Goal: Information Seeking & Learning: Learn about a topic

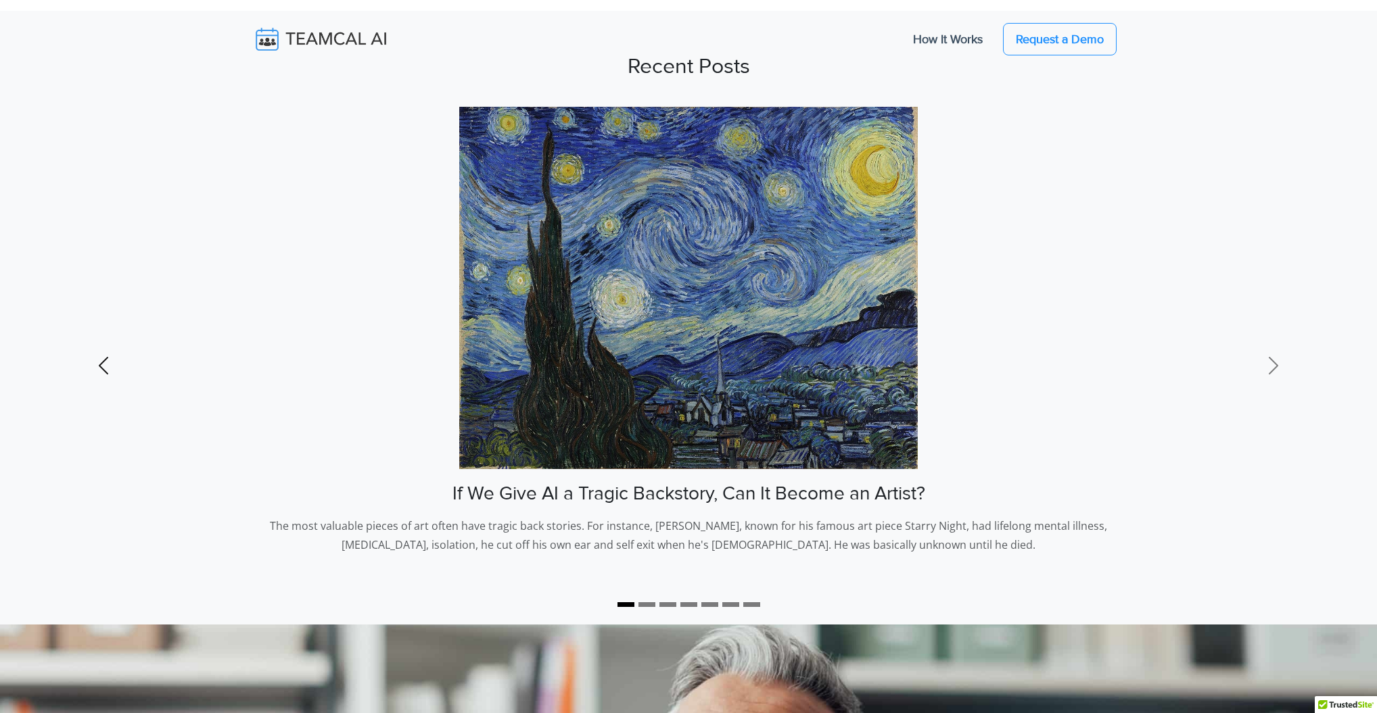
scroll to position [168, 0]
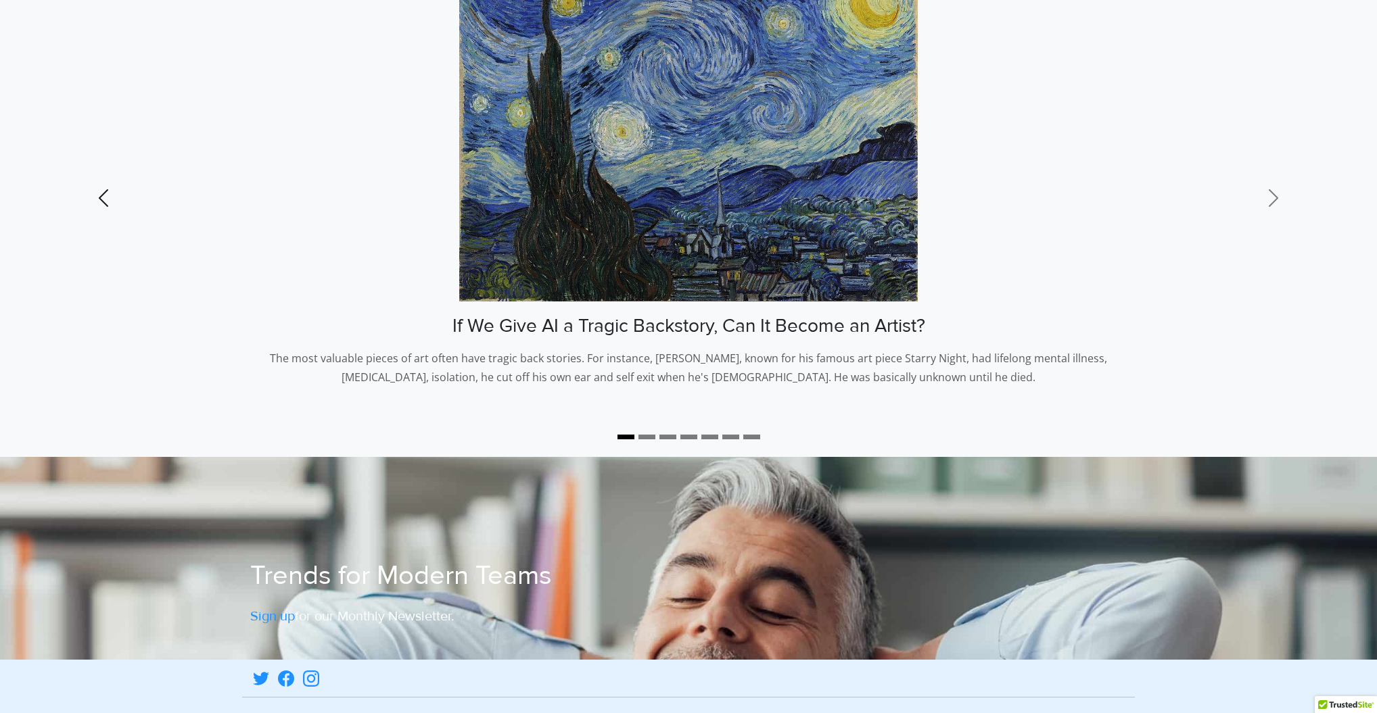
drag, startPoint x: 149, startPoint y: 123, endPoint x: 141, endPoint y: 113, distance: 13.4
click at [148, 122] on link "Previous" at bounding box center [103, 198] width 206 height 518
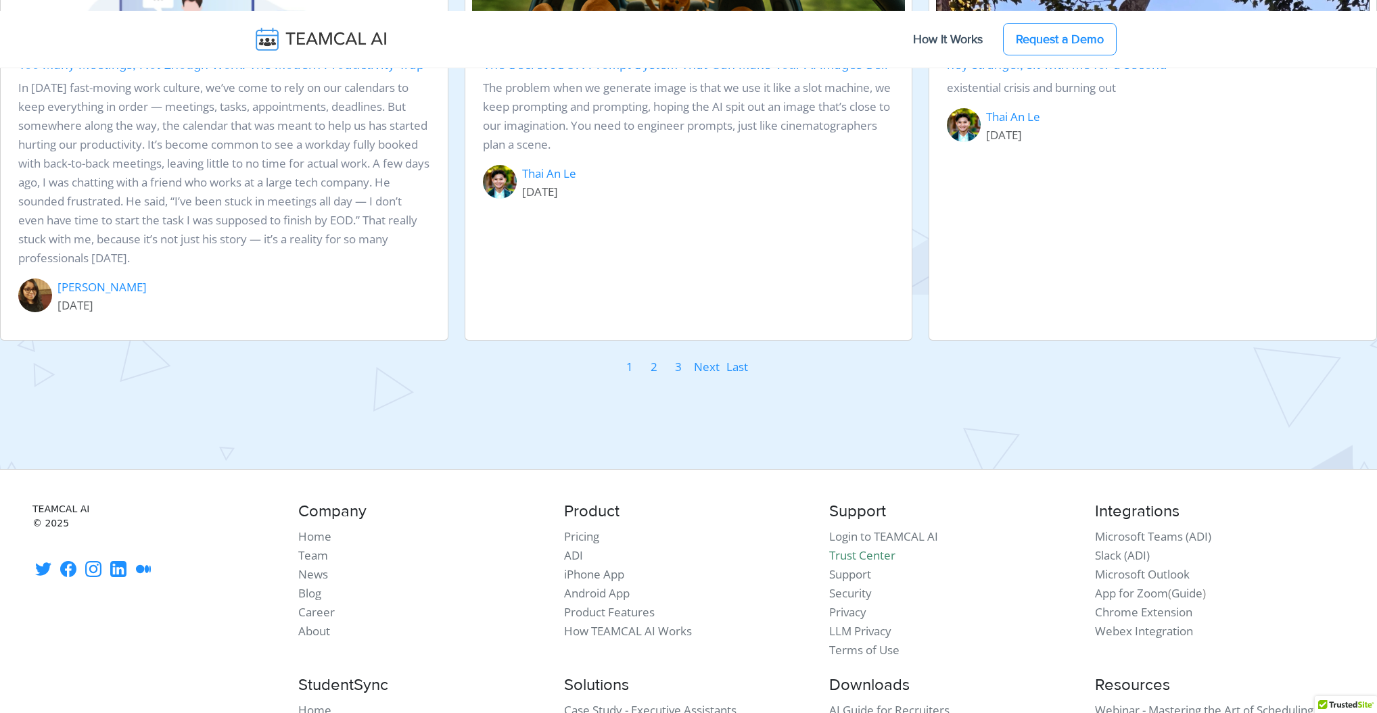
scroll to position [1883, 0]
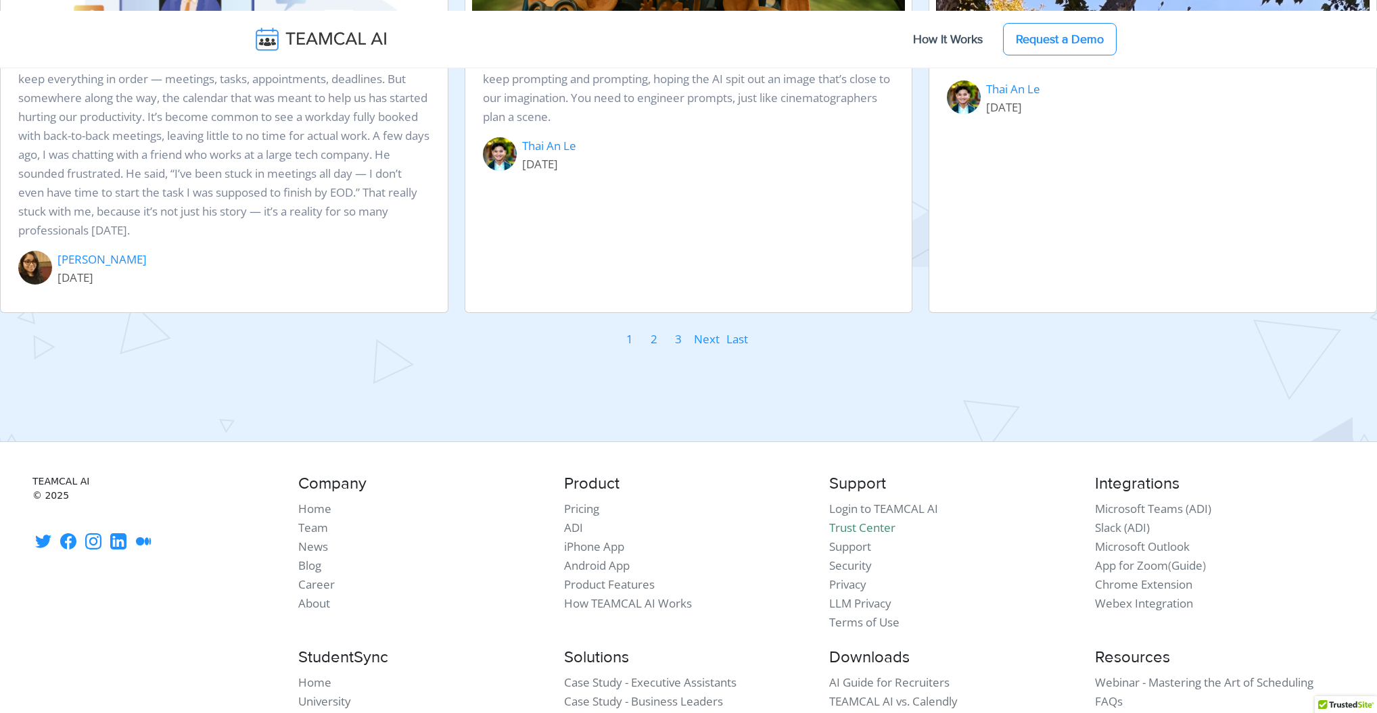
click at [652, 350] on link "2" at bounding box center [654, 339] width 8 height 20
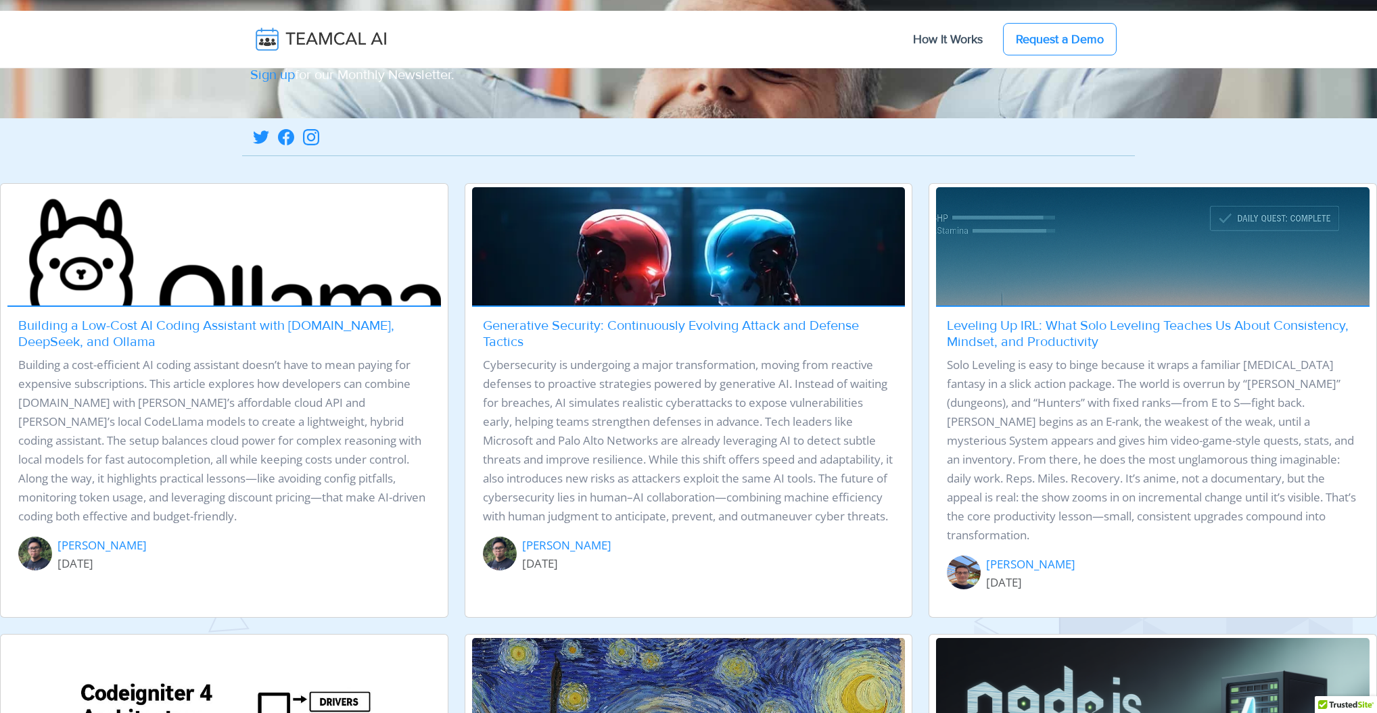
scroll to position [324, 0]
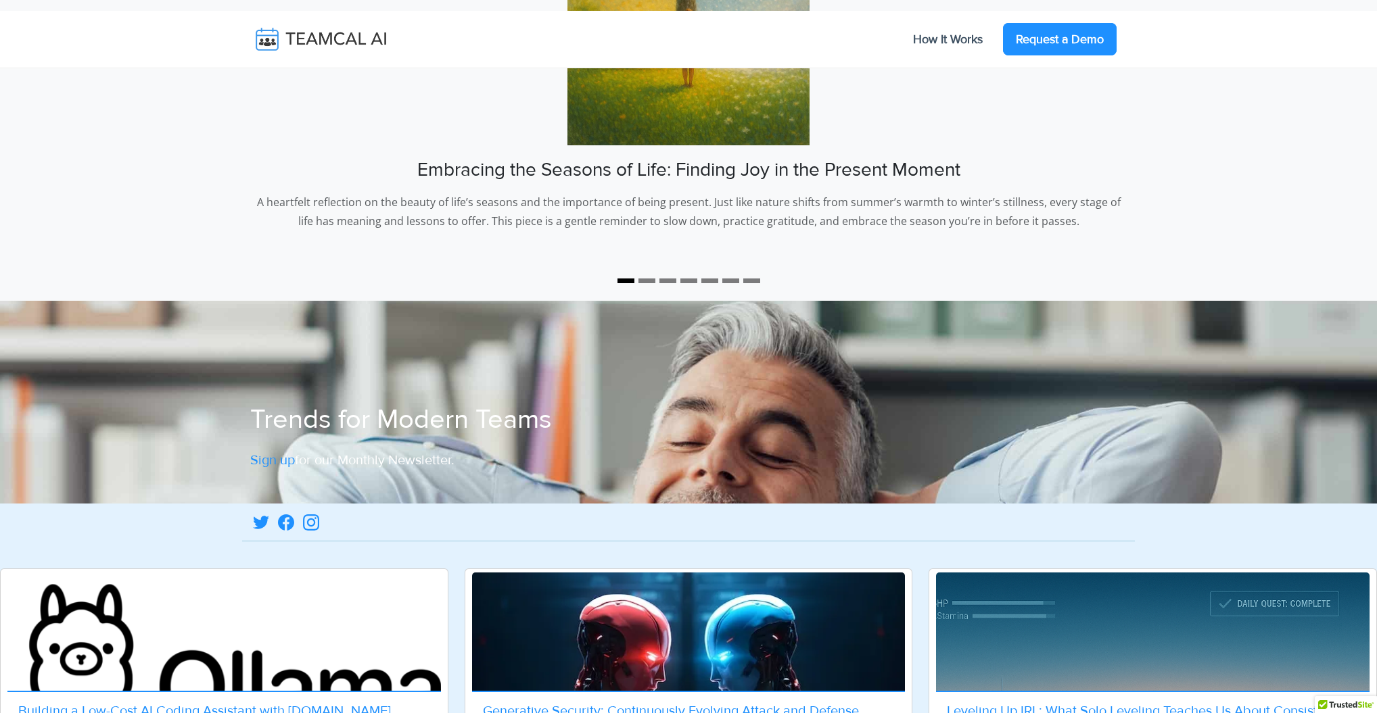
click at [1044, 53] on link "Request a Demo" at bounding box center [1060, 39] width 114 height 32
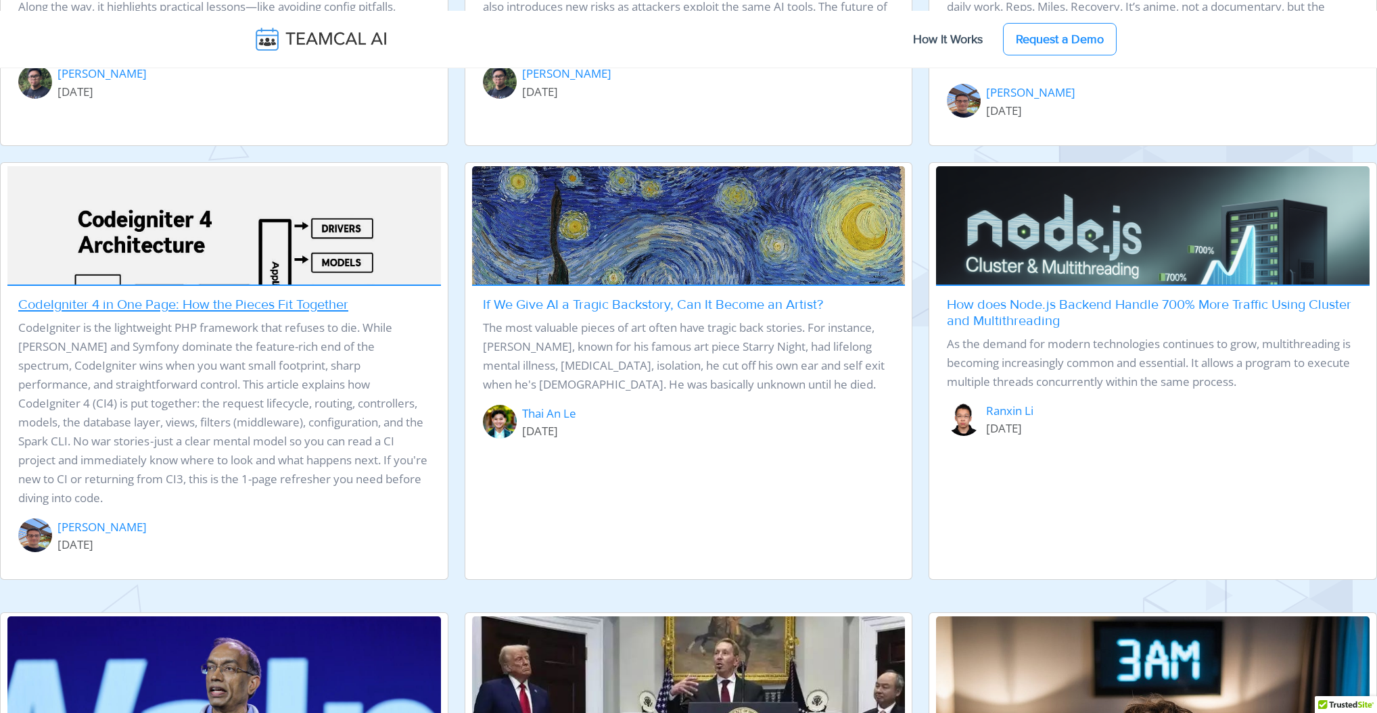
scroll to position [1185, 0]
